Goal: Find specific page/section: Find specific page/section

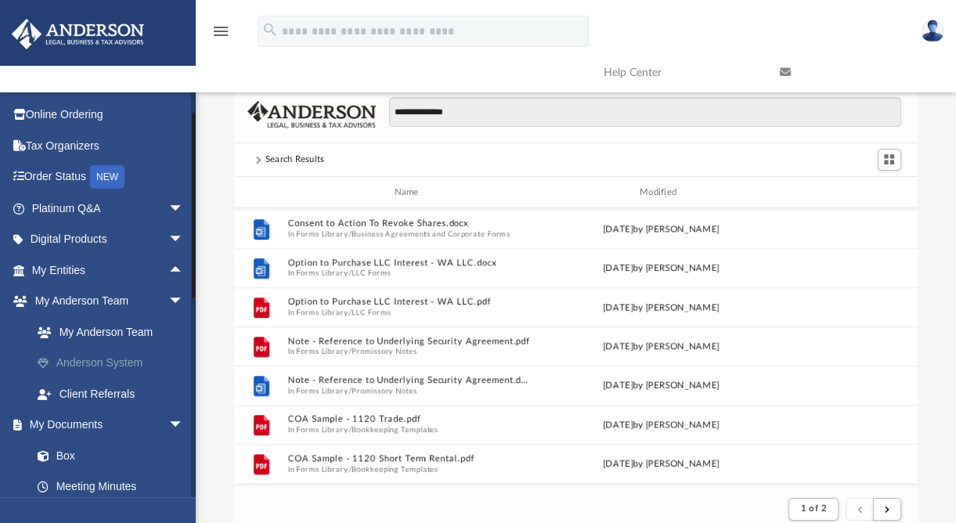
scroll to position [28, 0]
click at [63, 272] on link "My Entities arrow_drop_up" at bounding box center [109, 269] width 197 height 31
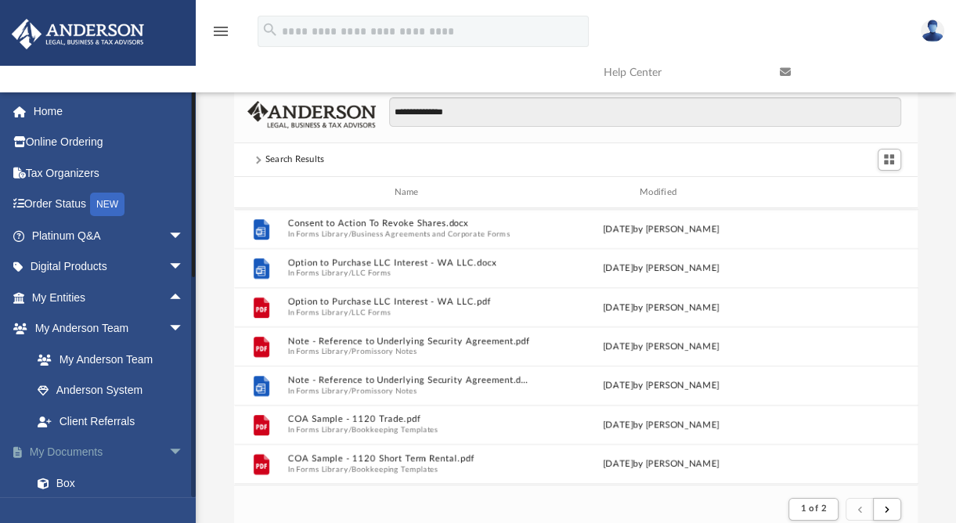
scroll to position [0, 0]
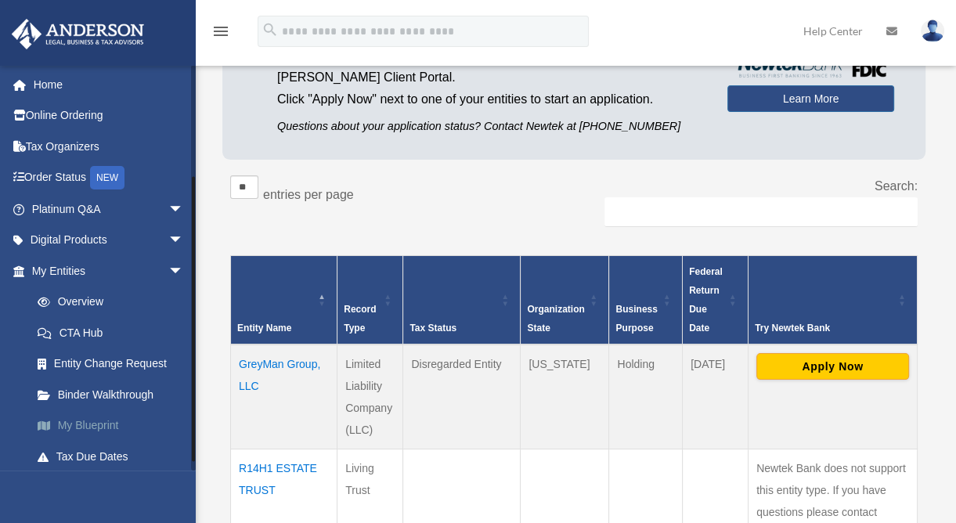
scroll to position [159, 0]
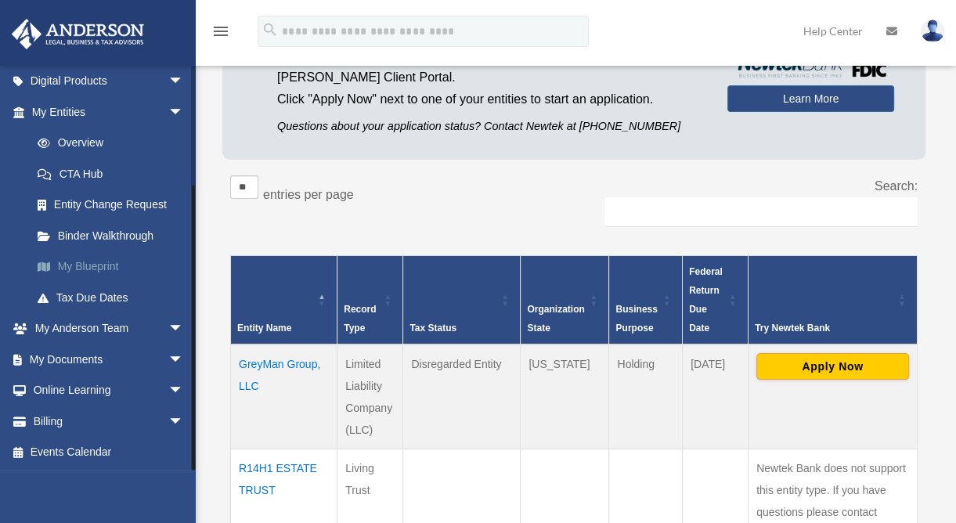
click at [88, 262] on link "My Blueprint" at bounding box center [115, 266] width 186 height 31
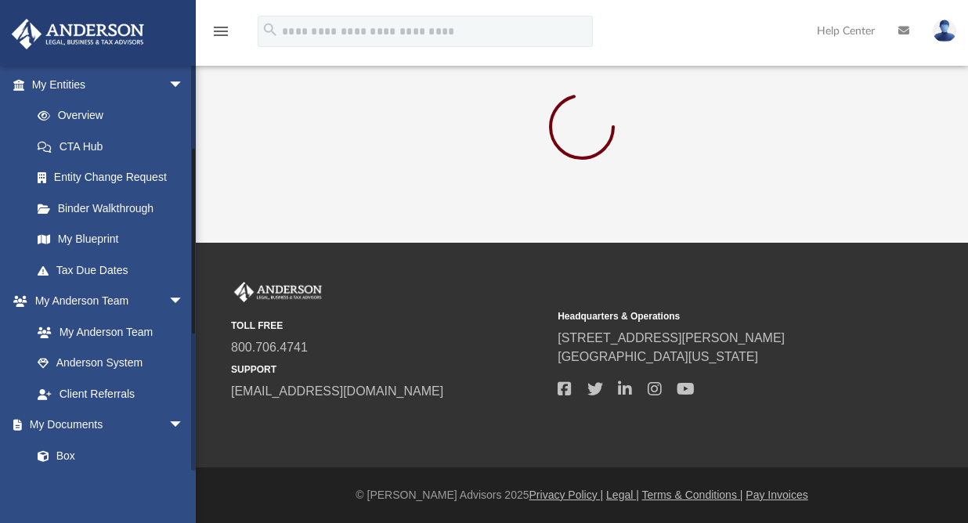
scroll to position [174, 0]
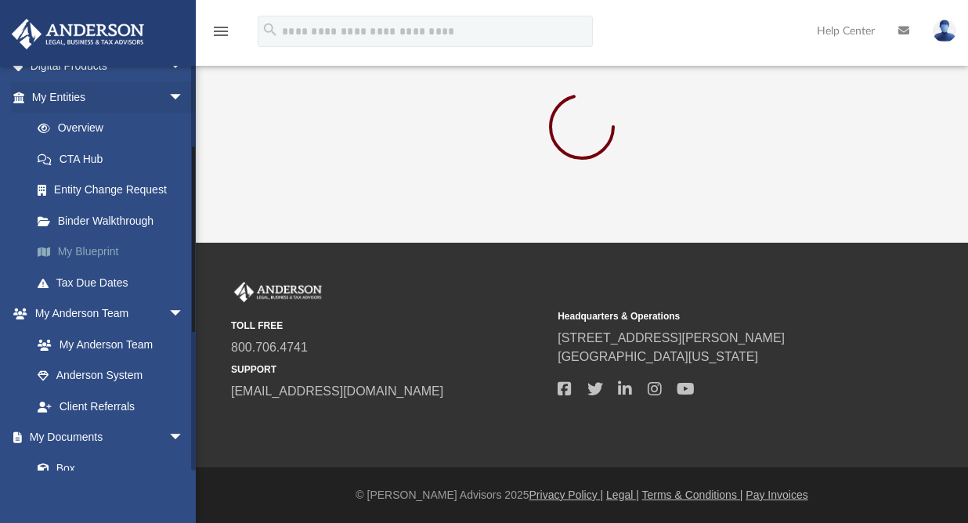
click at [110, 249] on link "My Blueprint" at bounding box center [115, 251] width 186 height 31
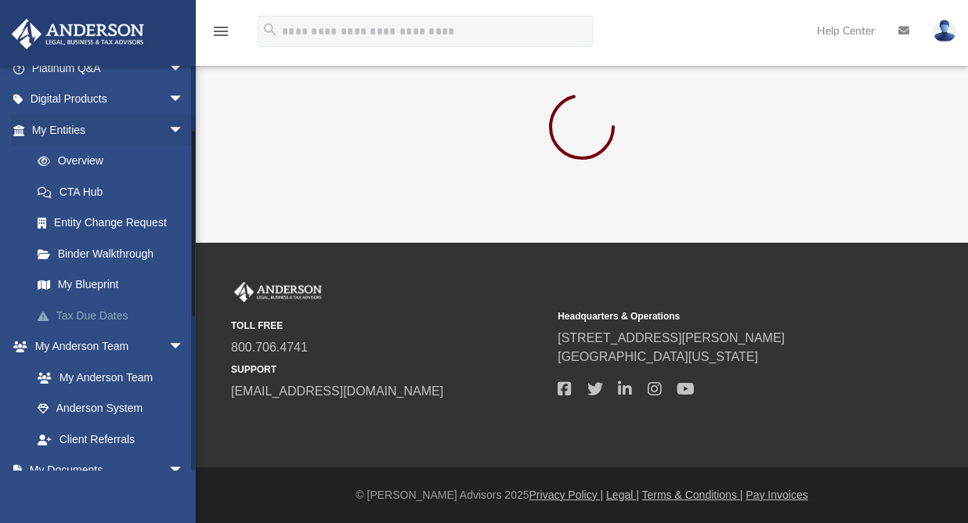
scroll to position [140, 0]
click at [106, 287] on link "My Blueprint" at bounding box center [115, 285] width 186 height 31
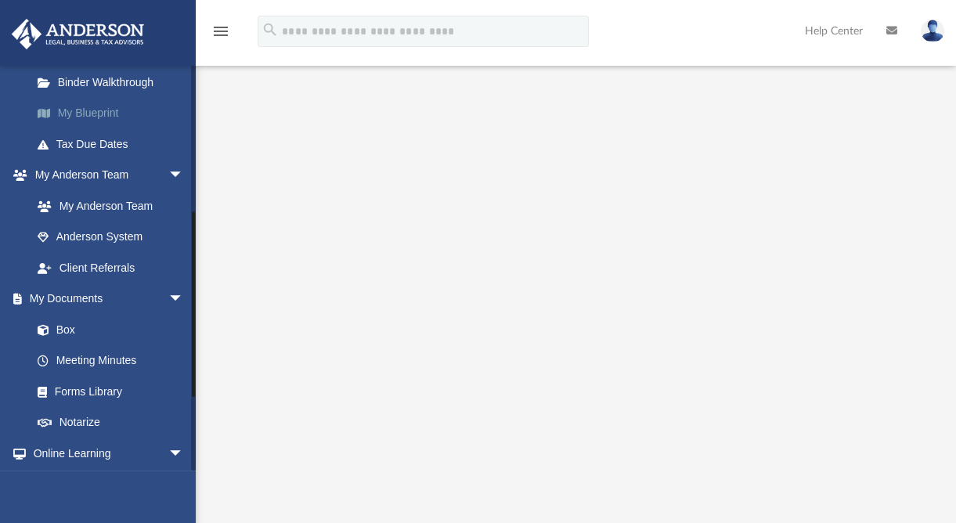
scroll to position [312, 0]
